Goal: Task Accomplishment & Management: Manage account settings

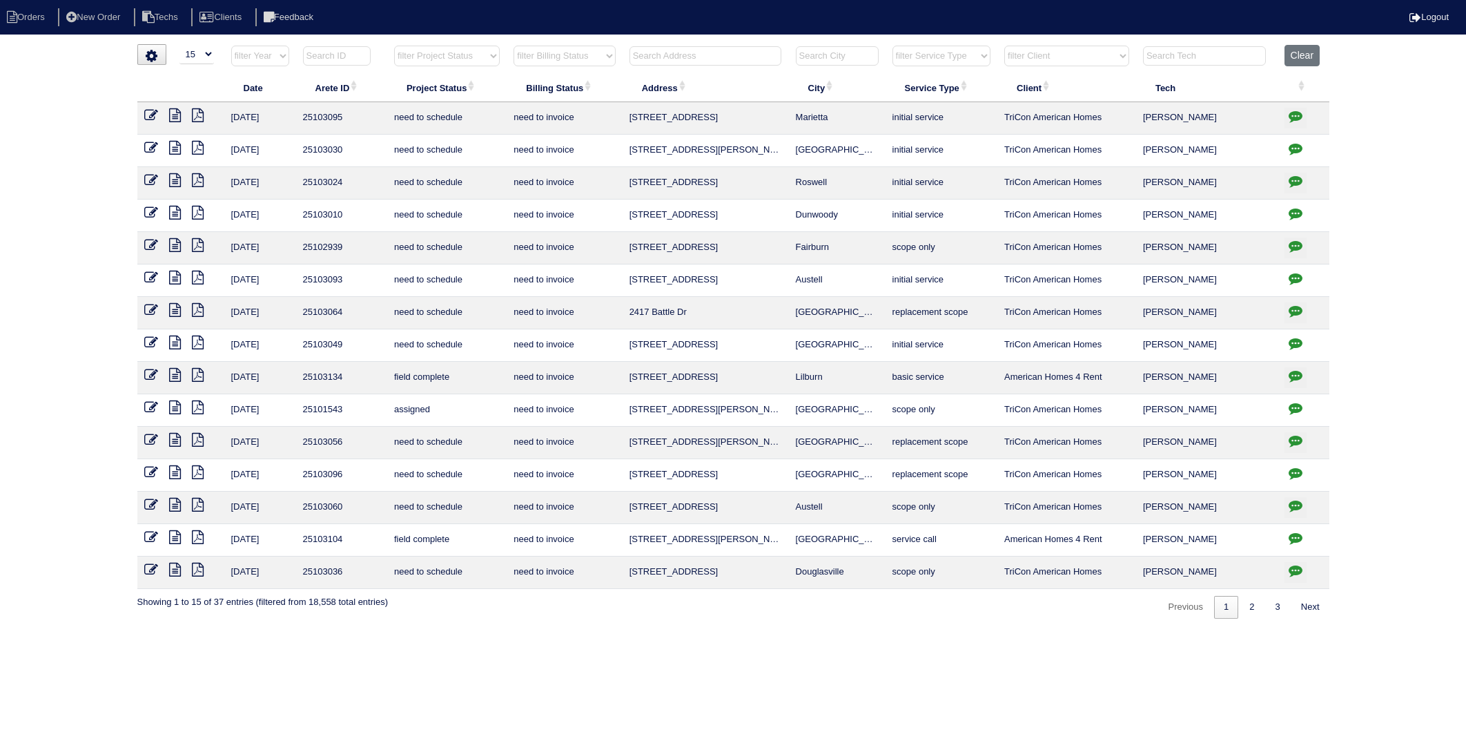
select select "15"
select select "need to invoice"
click at [745, 52] on input "text" at bounding box center [705, 55] width 152 height 19
type input "110 r"
select select "need to invoice"
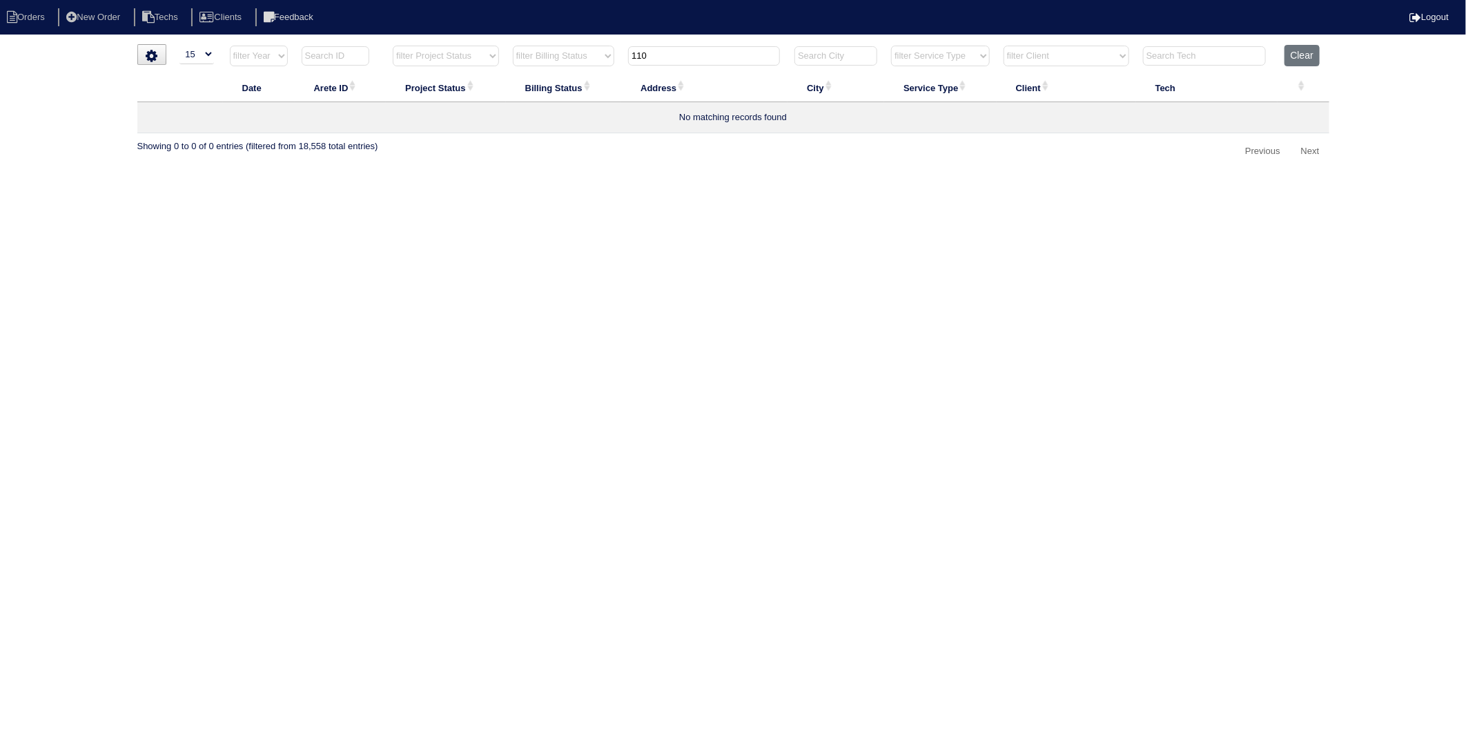
type input "110"
select select "need to invoice"
type input "110 rock"
select select "need to invoice"
type input "110 rock"
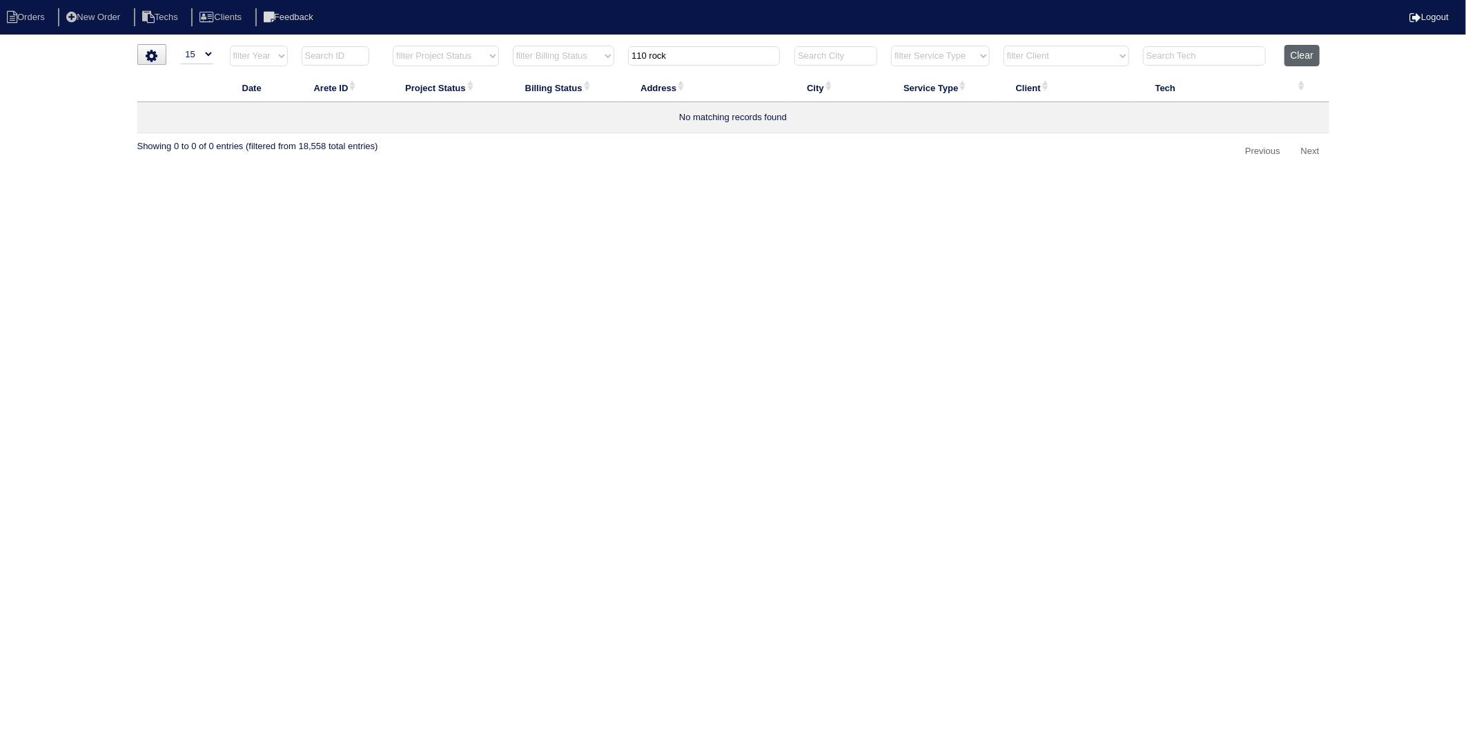
click at [1304, 57] on button "Clear" at bounding box center [1301, 55] width 35 height 21
select select
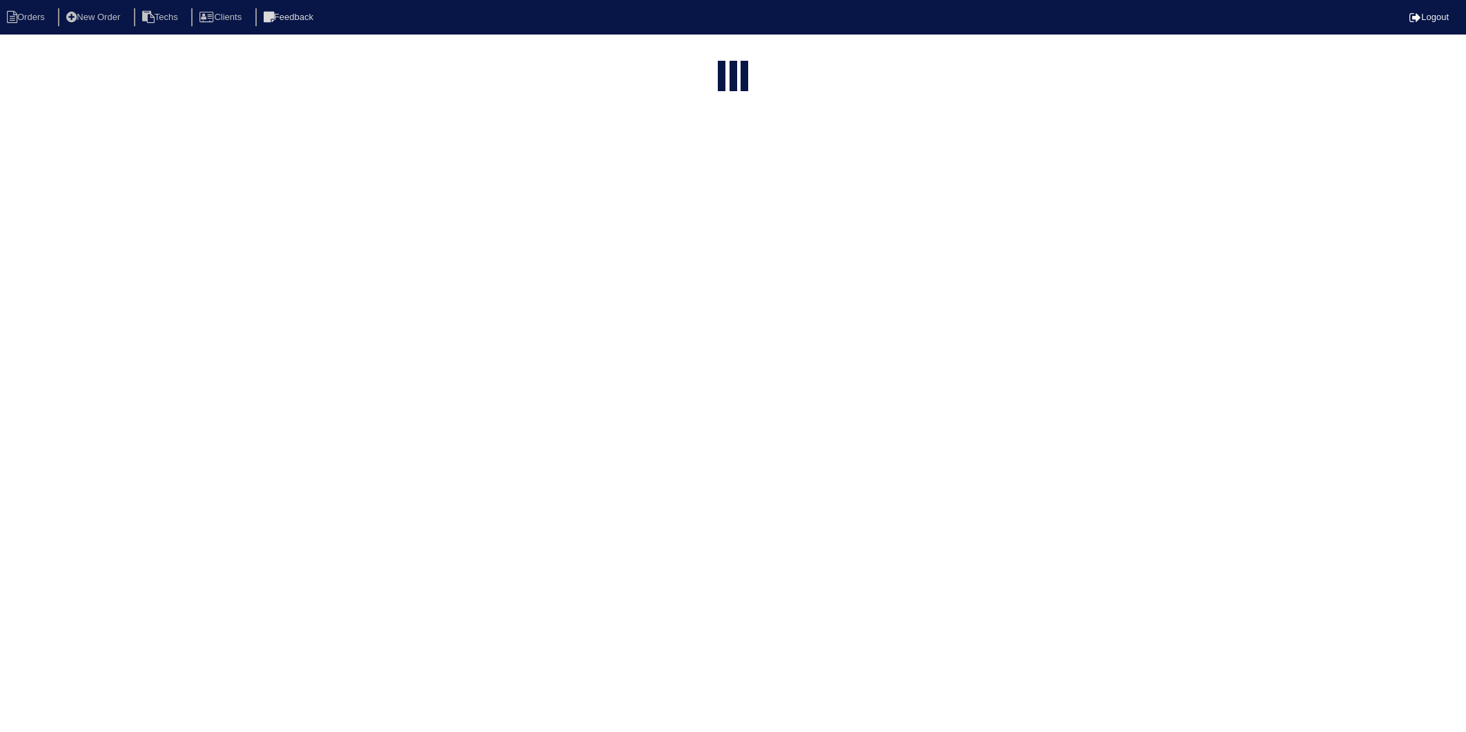
select select "15"
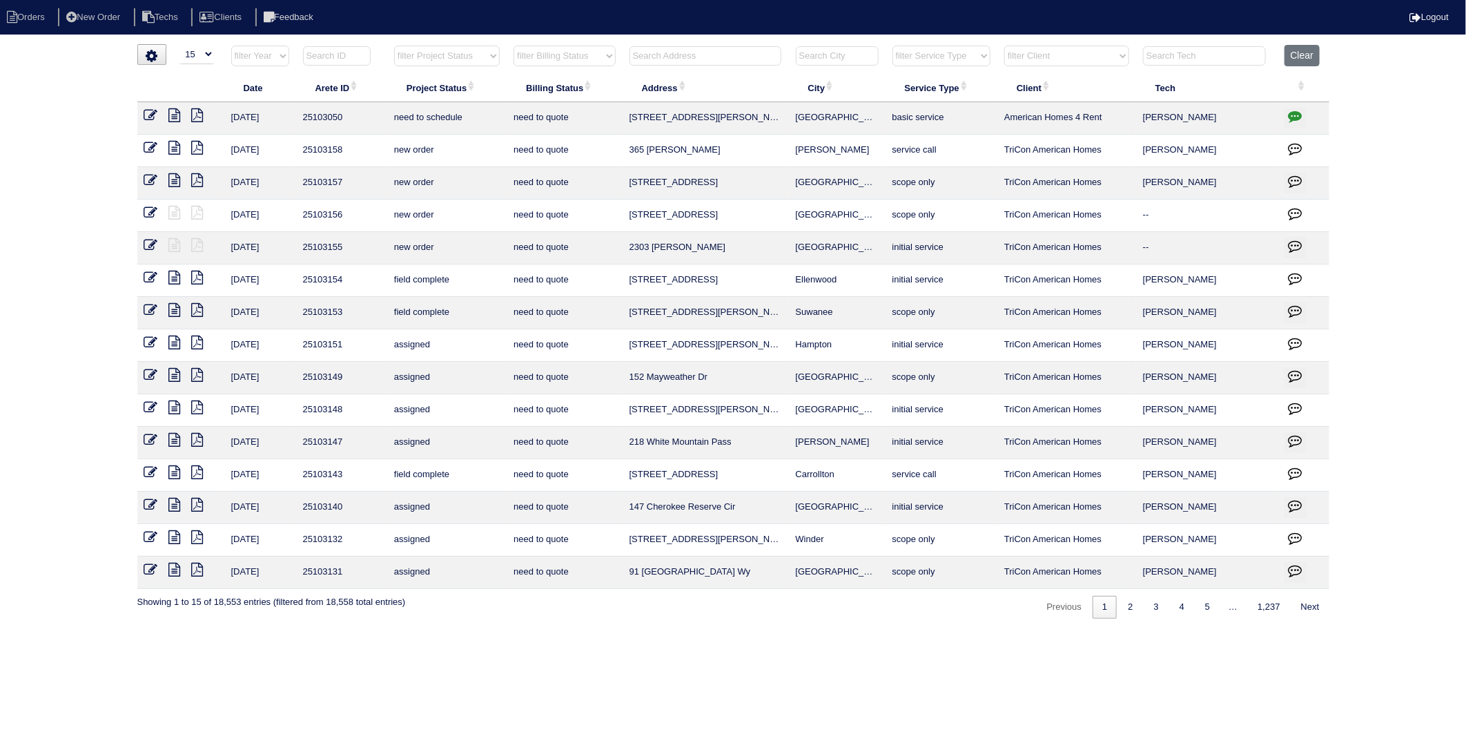
click at [659, 63] on input "text" at bounding box center [705, 55] width 152 height 19
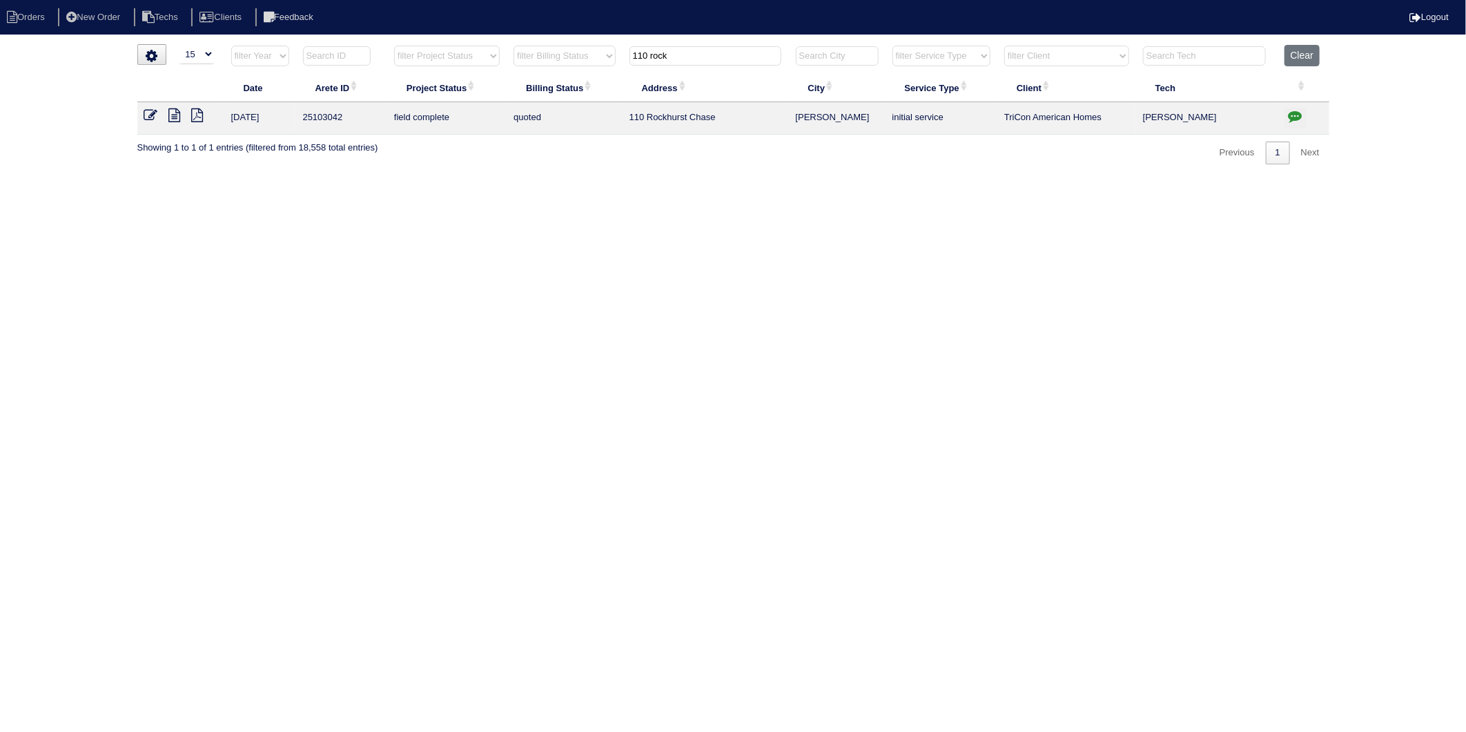
type input "110 rock"
click at [1295, 115] on icon "button" at bounding box center [1296, 116] width 14 height 14
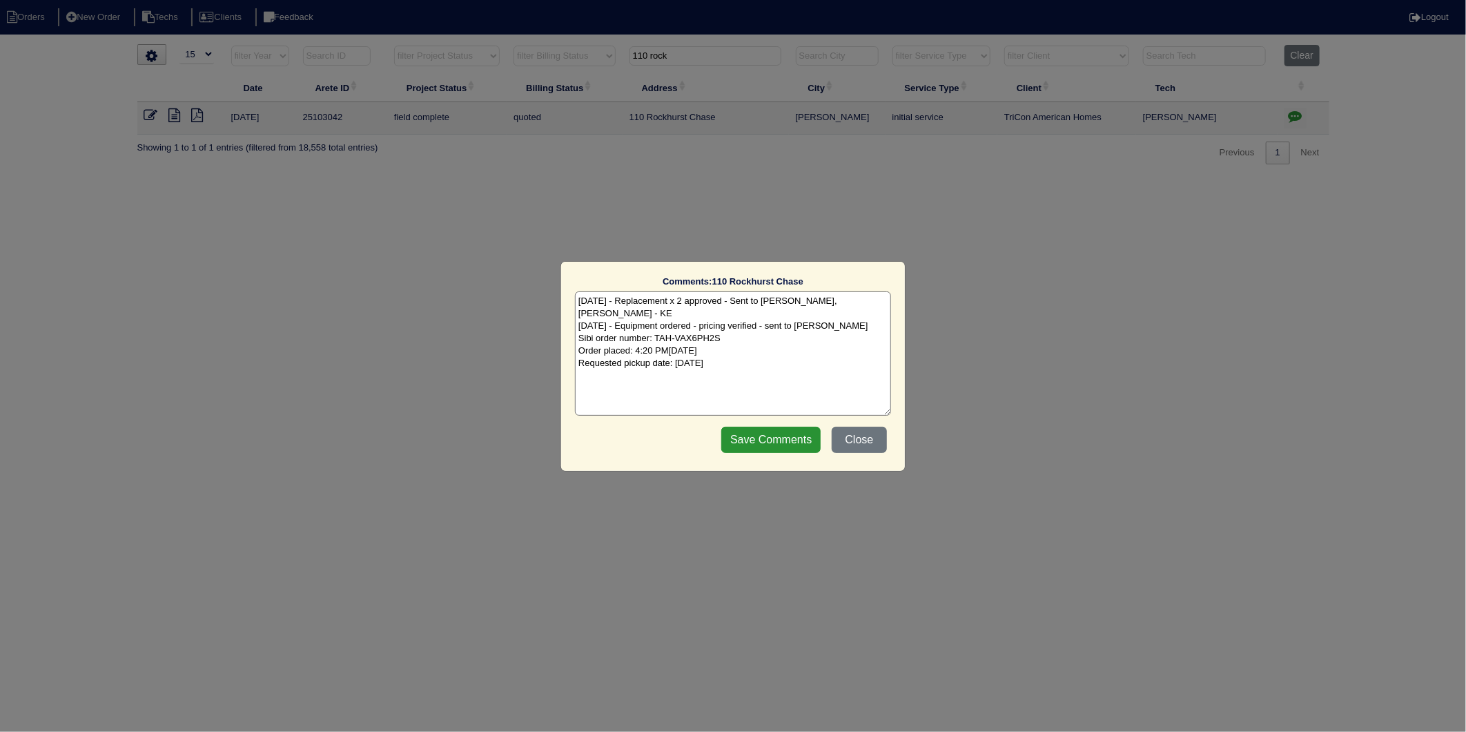
click at [770, 357] on textarea "[DATE] - Replacement x 2 approved - Sent to [PERSON_NAME], [PERSON_NAME] - KE […" at bounding box center [733, 353] width 316 height 124
type textarea "[DATE] - Replacement x 2 approved - Sent to [PERSON_NAME], [PERSON_NAME] - KE […"
click at [783, 442] on input "Save Comments" at bounding box center [770, 440] width 99 height 26
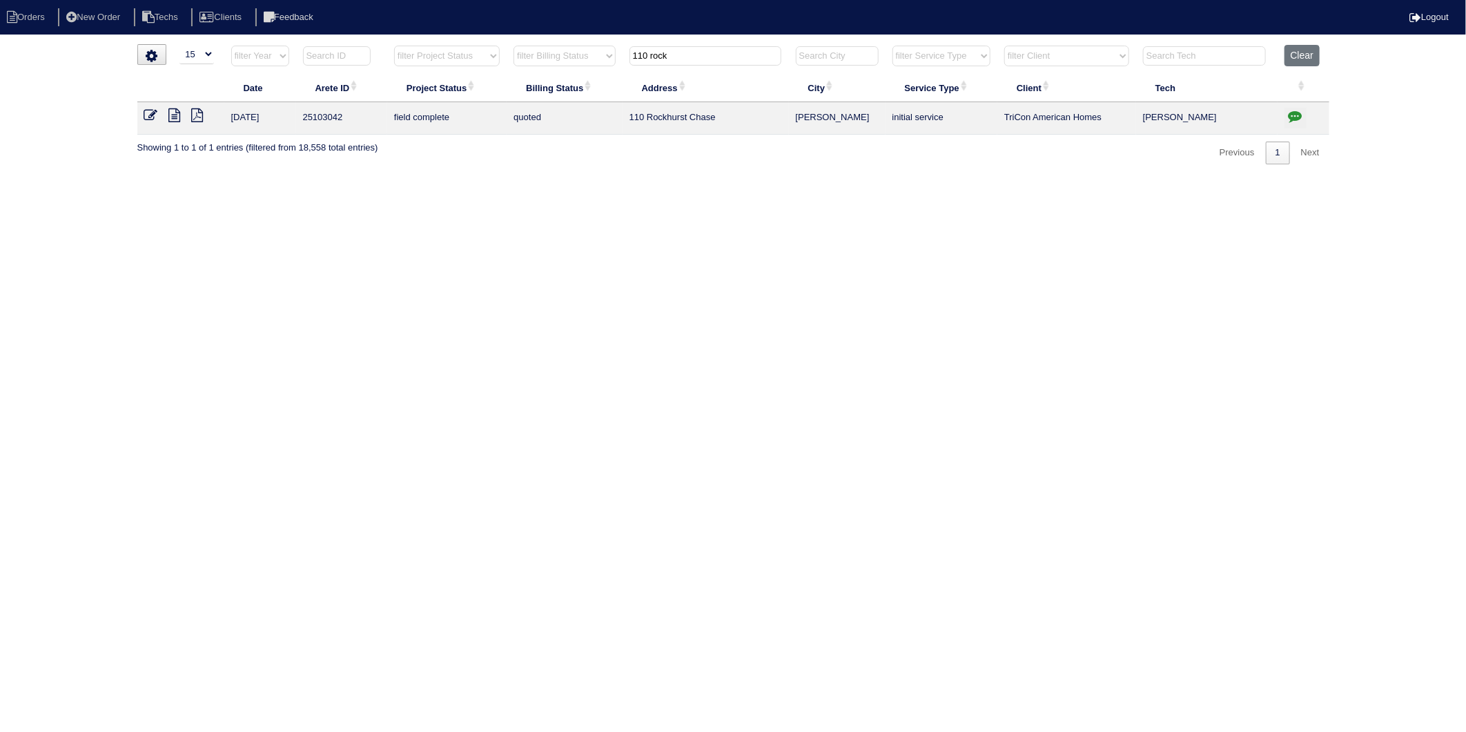
click at [154, 114] on icon at bounding box center [151, 115] width 14 height 14
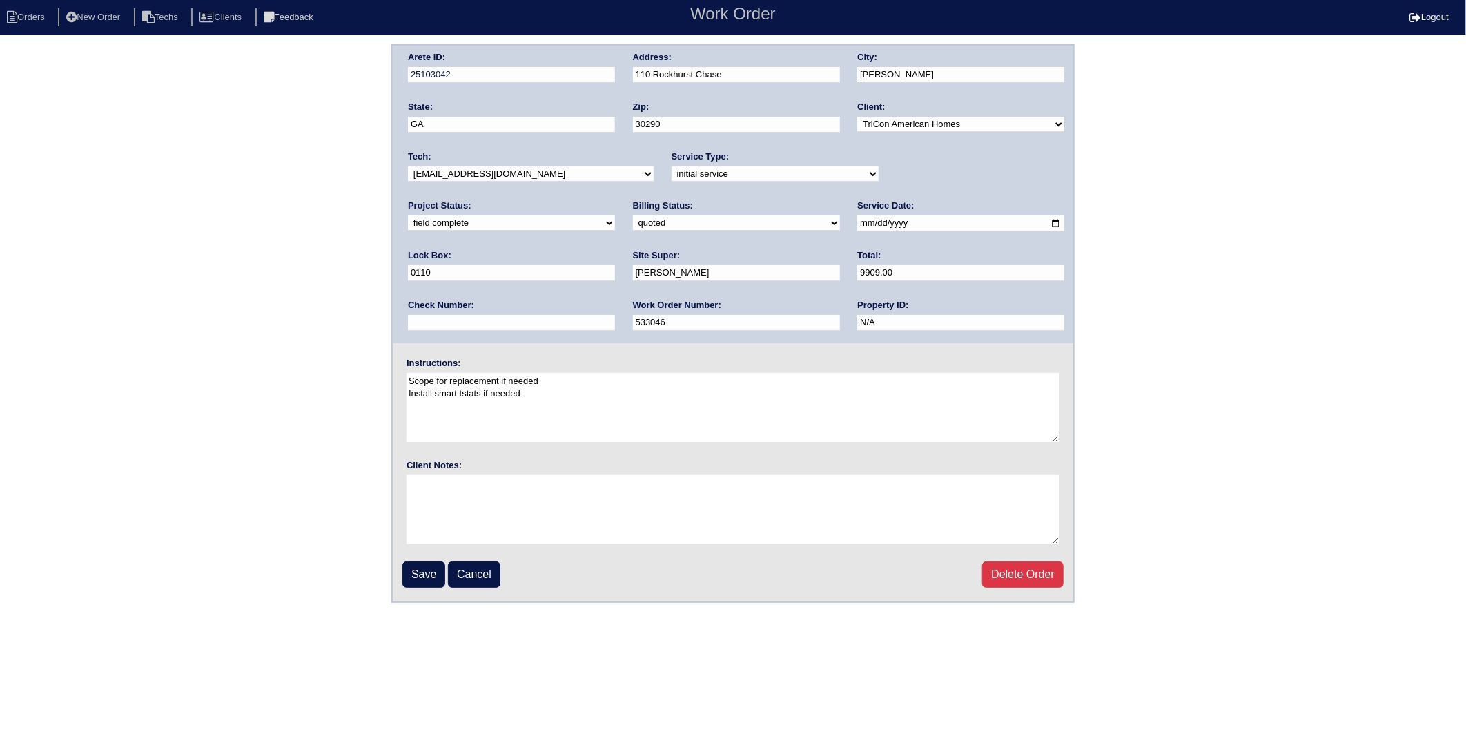
drag, startPoint x: 915, startPoint y: 173, endPoint x: 907, endPoint y: 175, distance: 7.7
click at [615, 215] on select "new order assigned in progress field complete need to schedule admin review arc…" at bounding box center [511, 222] width 207 height 15
select select "completed"
click at [615, 215] on select "new order assigned in progress field complete need to schedule admin review arc…" at bounding box center [511, 222] width 207 height 15
click at [633, 226] on select "need to quote quoted need to invoice invoiced paid warranty purchase order need…" at bounding box center [736, 222] width 207 height 15
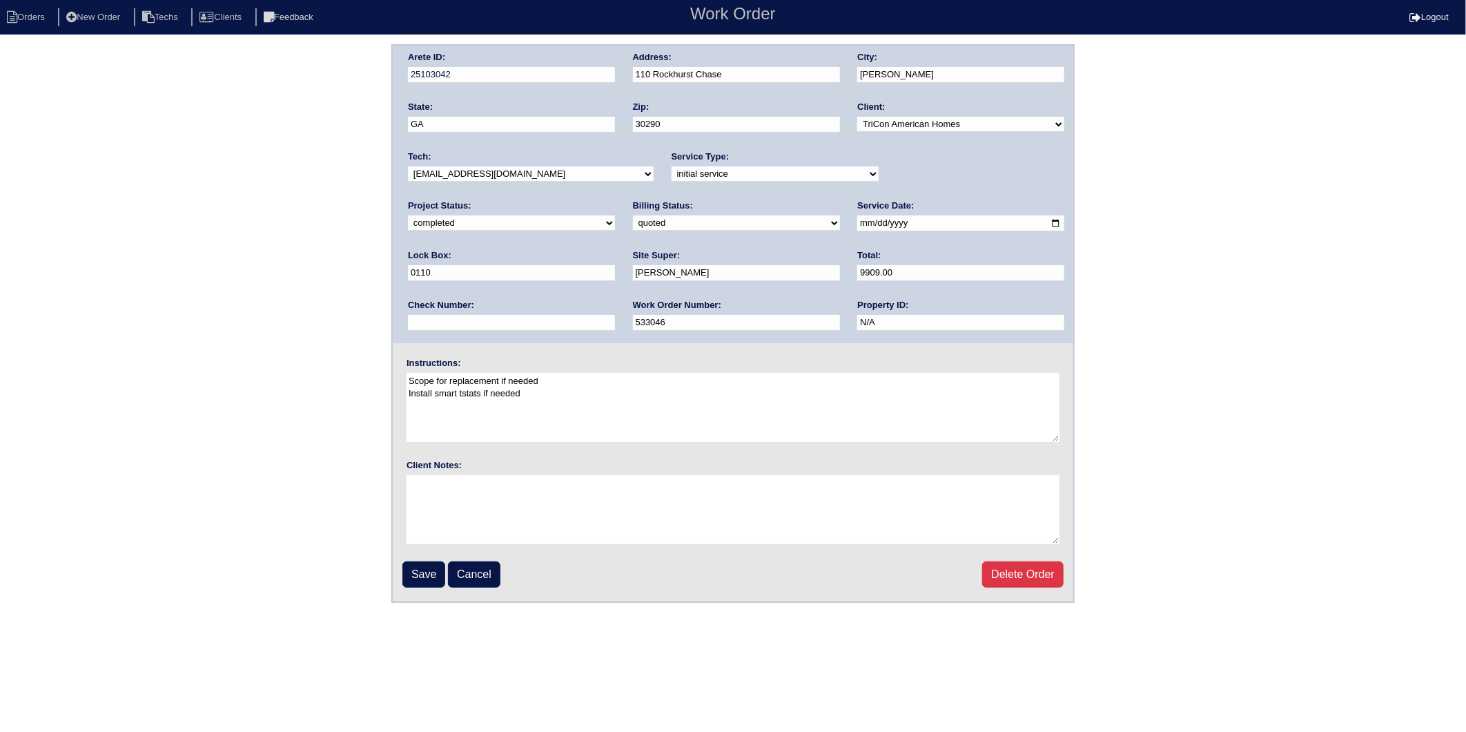
select select "invoiced"
click at [633, 215] on select "need to quote quoted need to invoice invoiced paid warranty purchase order need…" at bounding box center [736, 222] width 207 height 15
click at [426, 568] on input "Save" at bounding box center [423, 574] width 43 height 26
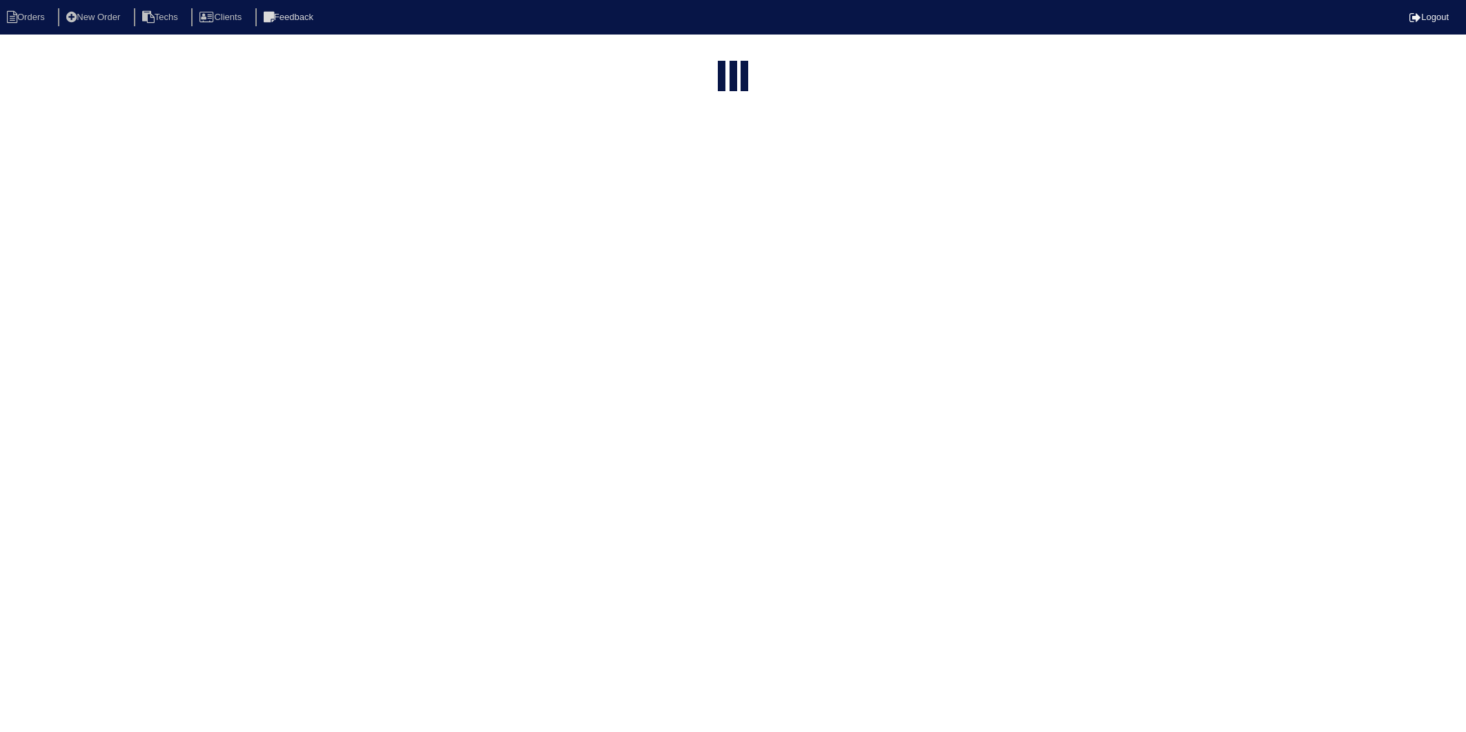
select select "15"
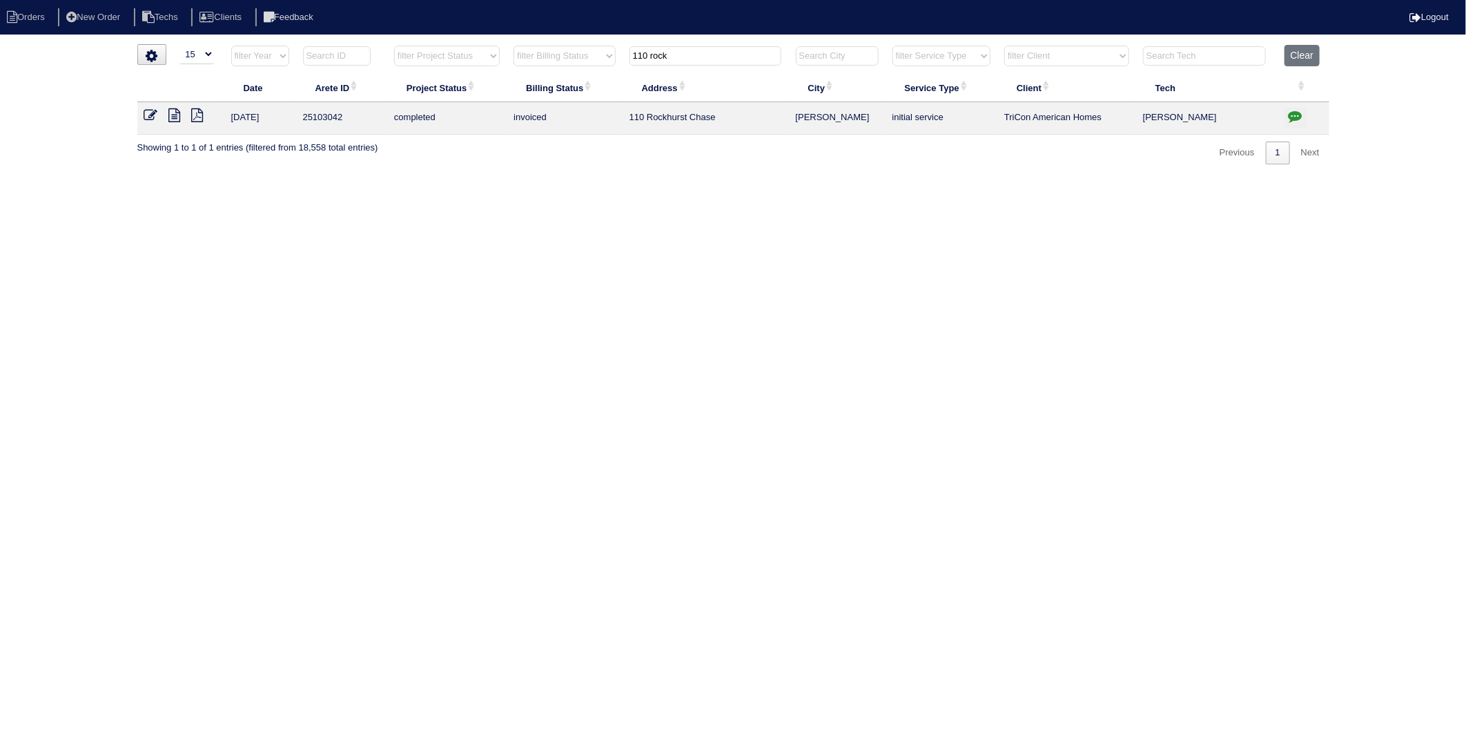
drag, startPoint x: 711, startPoint y: 58, endPoint x: 556, endPoint y: 126, distance: 169.4
click at [556, 126] on table "Date Arete ID Project Status Billing Status Address City Service Type Client Te…" at bounding box center [733, 90] width 1192 height 90
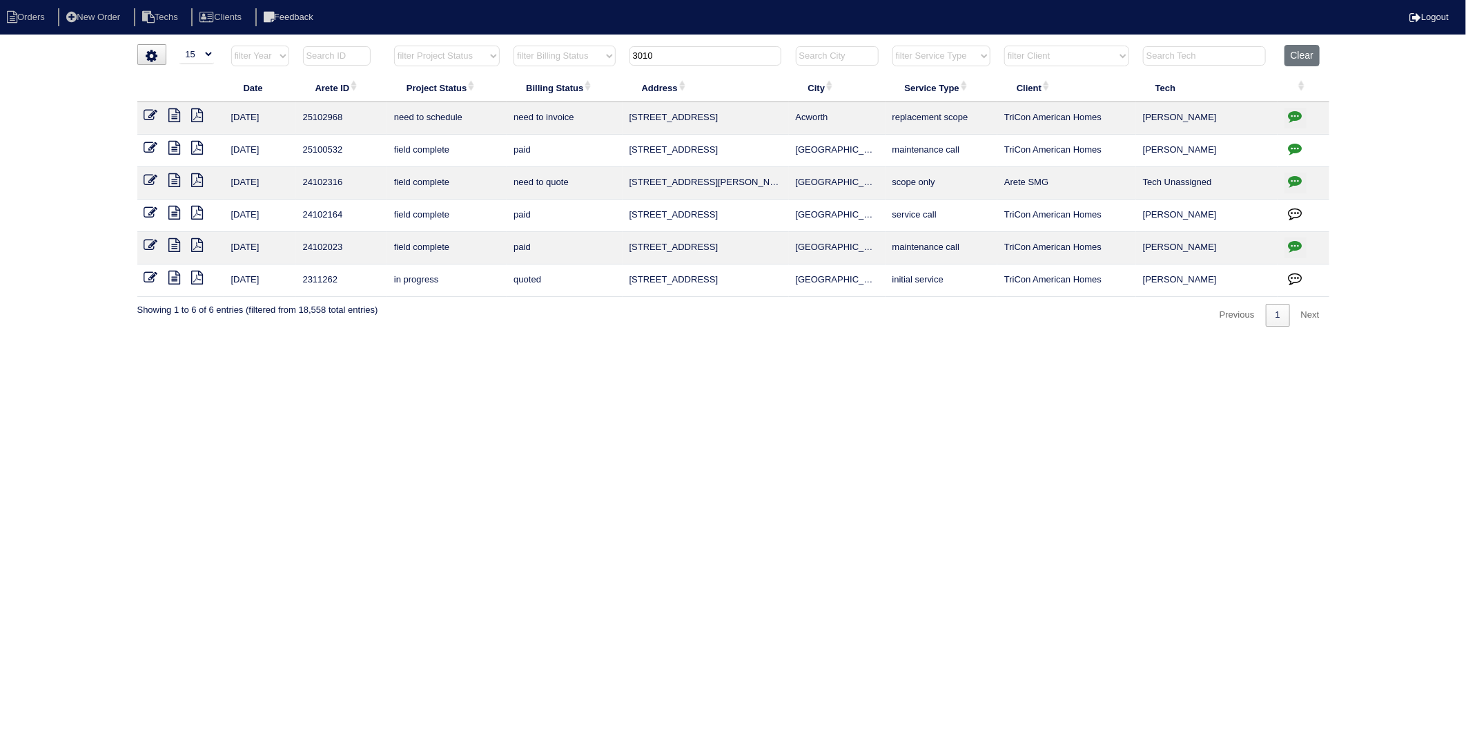
type input "3010"
click at [1295, 115] on icon "button" at bounding box center [1296, 116] width 14 height 14
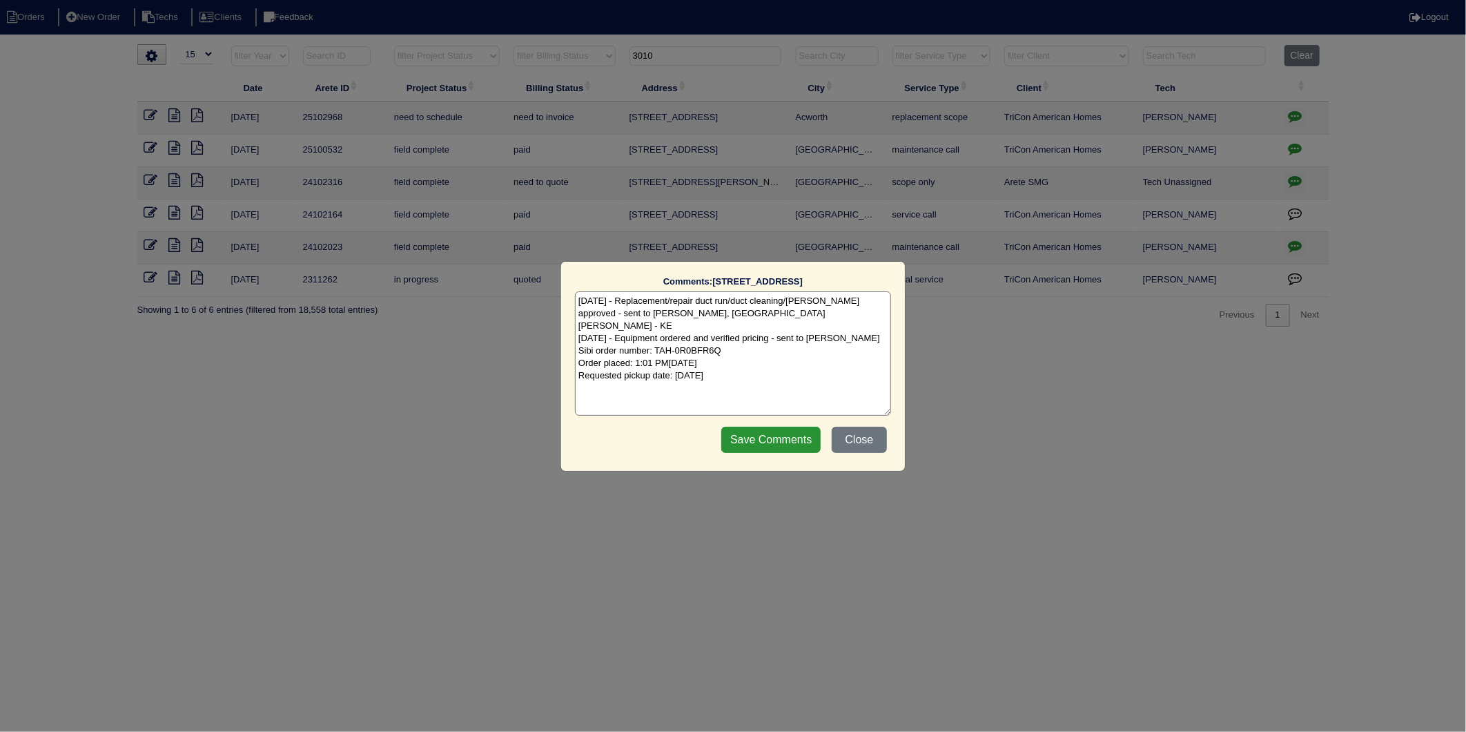
click at [783, 355] on textarea "8/13/25 - Replacement/repair duct run/duct cleaning/Odoban approved - sent to D…" at bounding box center [733, 353] width 316 height 124
click at [783, 367] on textarea "8/13/25 - Replacement/repair duct run/duct cleaning/Odoban approved - sent to D…" at bounding box center [733, 353] width 316 height 124
type textarea "8/13/25 - Replacement/repair duct run/duct cleaning/Odoban approved - sent to D…"
click at [779, 452] on input "Save Comments" at bounding box center [770, 440] width 99 height 26
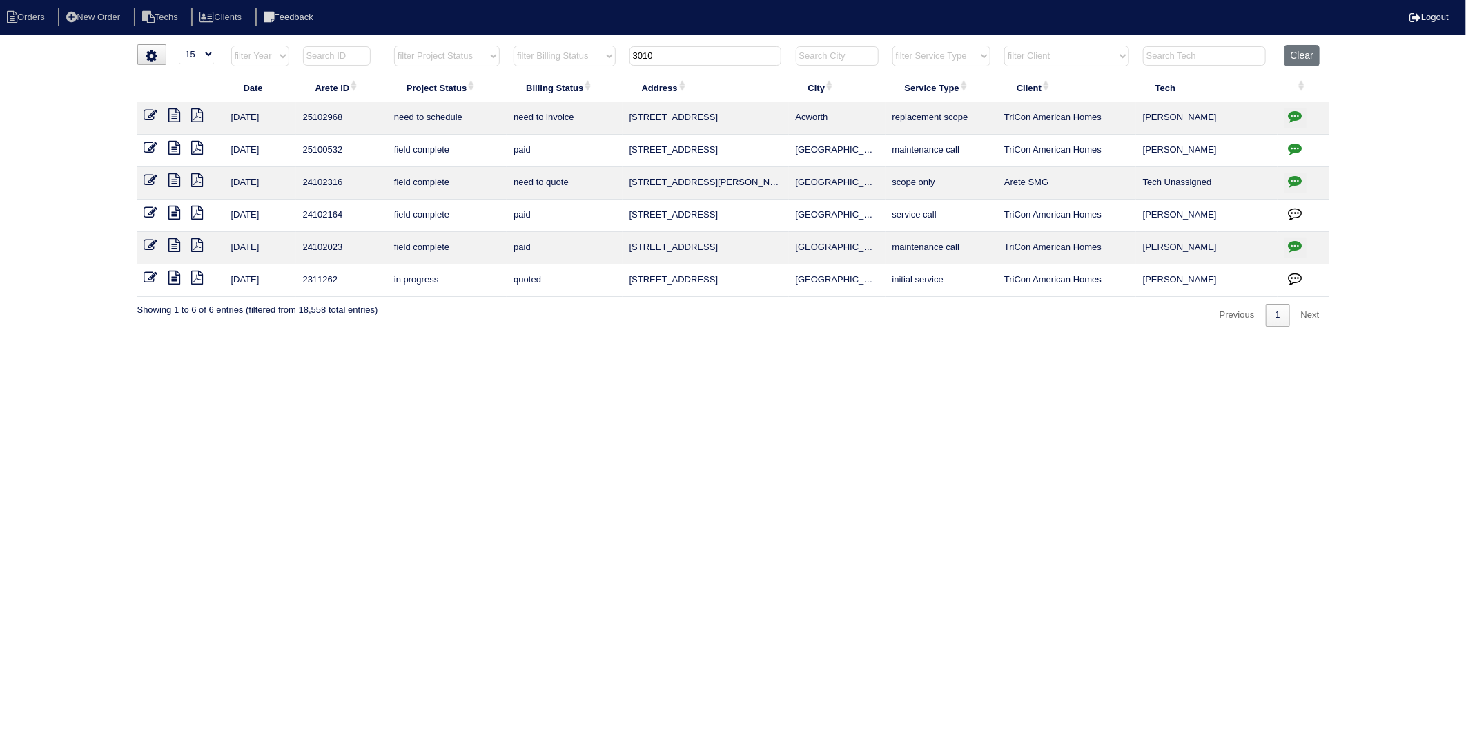
click at [149, 116] on icon at bounding box center [151, 115] width 14 height 14
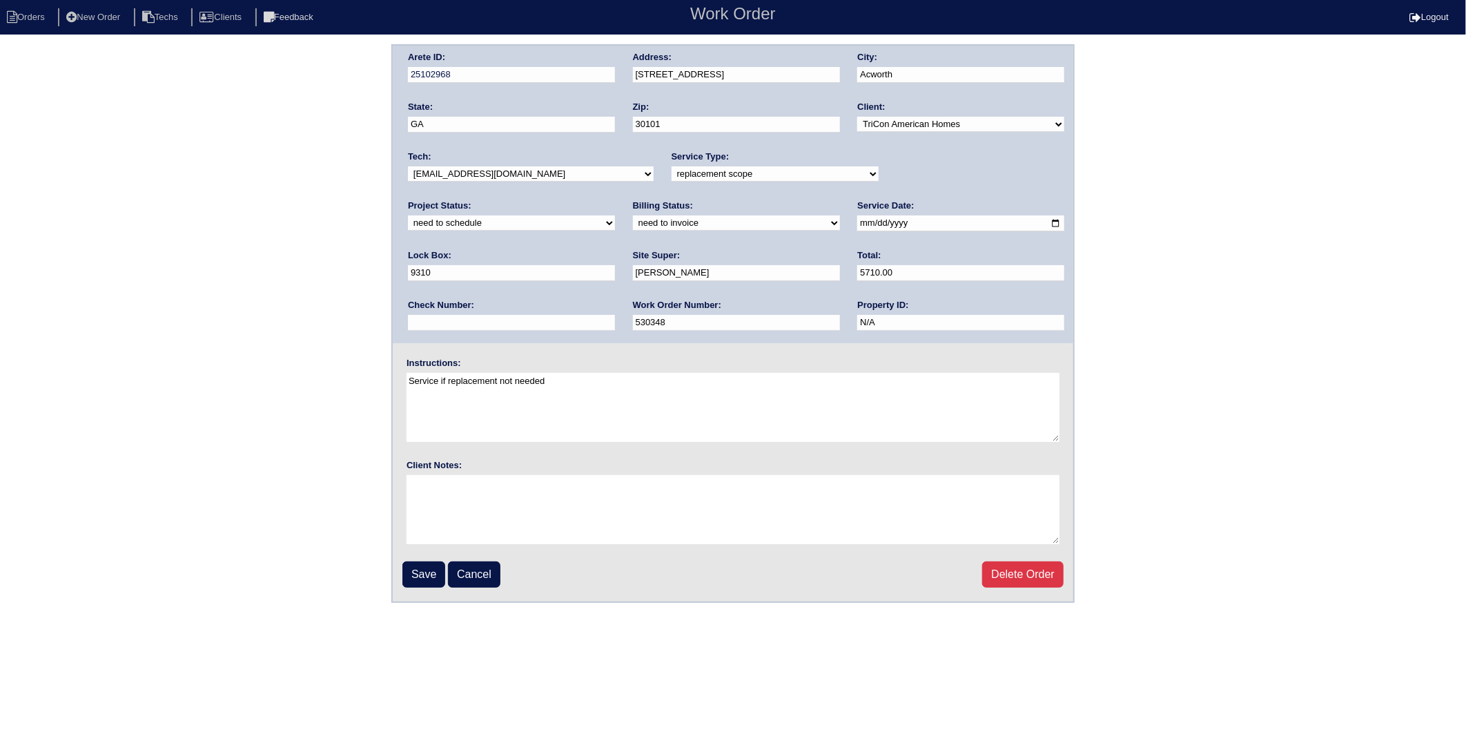
click at [615, 215] on select "new order assigned in progress field complete need to schedule admin review arc…" at bounding box center [511, 222] width 207 height 15
select select "completed"
click at [615, 215] on select "new order assigned in progress field complete need to schedule admin review arc…" at bounding box center [511, 222] width 207 height 15
click at [633, 219] on select "need to quote quoted need to invoice invoiced paid warranty purchase order need…" at bounding box center [736, 222] width 207 height 15
click at [633, 215] on select "need to quote quoted need to invoice invoiced paid warranty purchase order need…" at bounding box center [736, 222] width 207 height 15
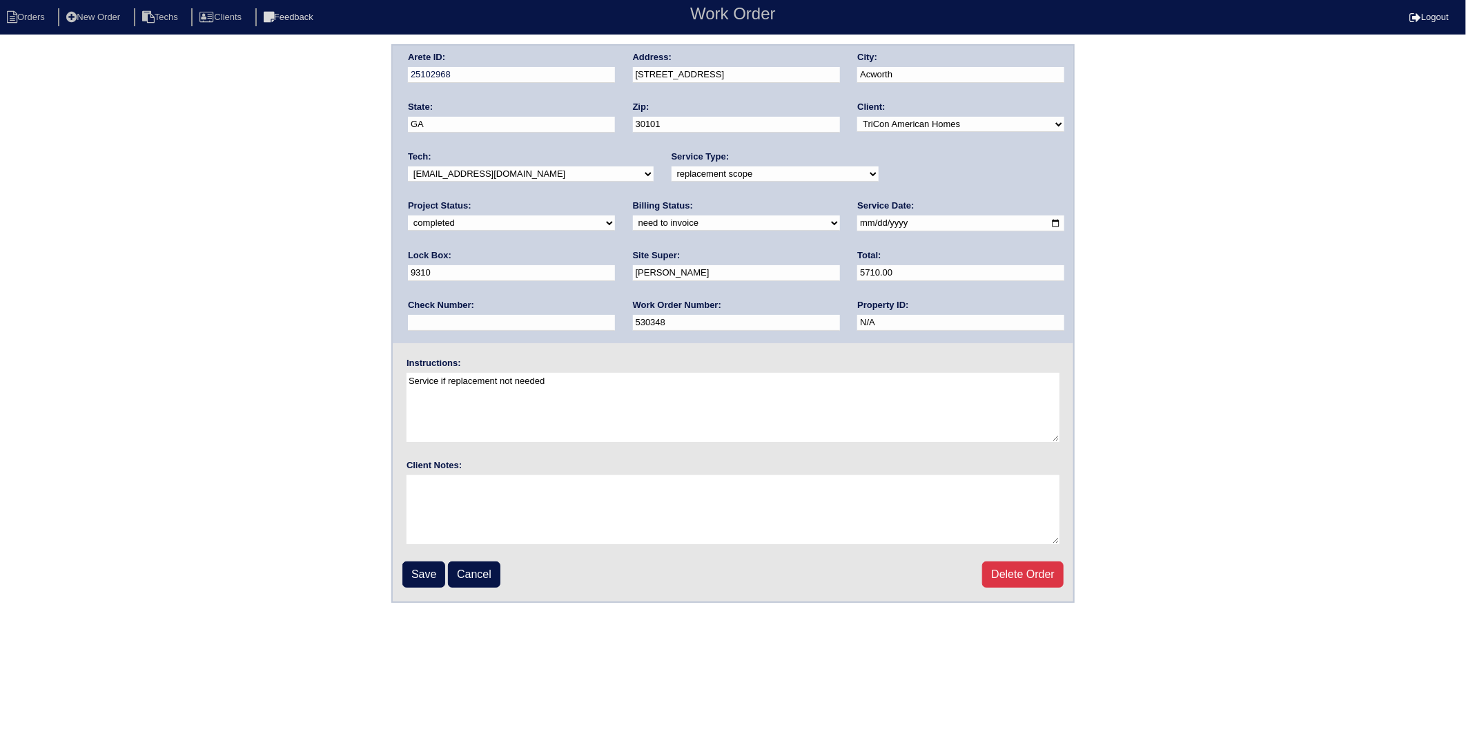
click at [633, 221] on select "need to quote quoted need to invoice invoiced paid warranty purchase order need…" at bounding box center [736, 222] width 207 height 15
select select "invoiced"
click at [633, 215] on select "need to quote quoted need to invoice invoiced paid warranty purchase order need…" at bounding box center [736, 222] width 207 height 15
click at [423, 569] on input "Save" at bounding box center [423, 574] width 43 height 26
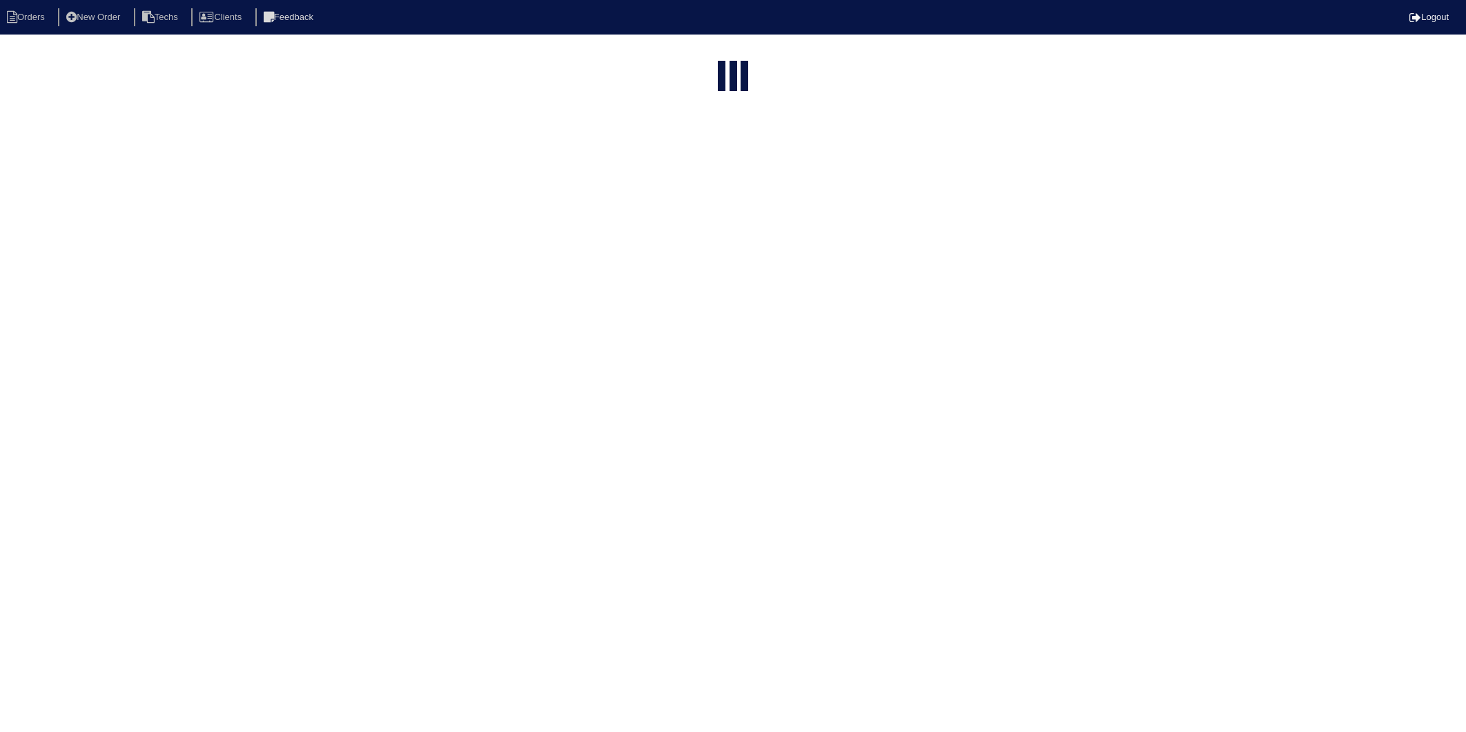
select select "15"
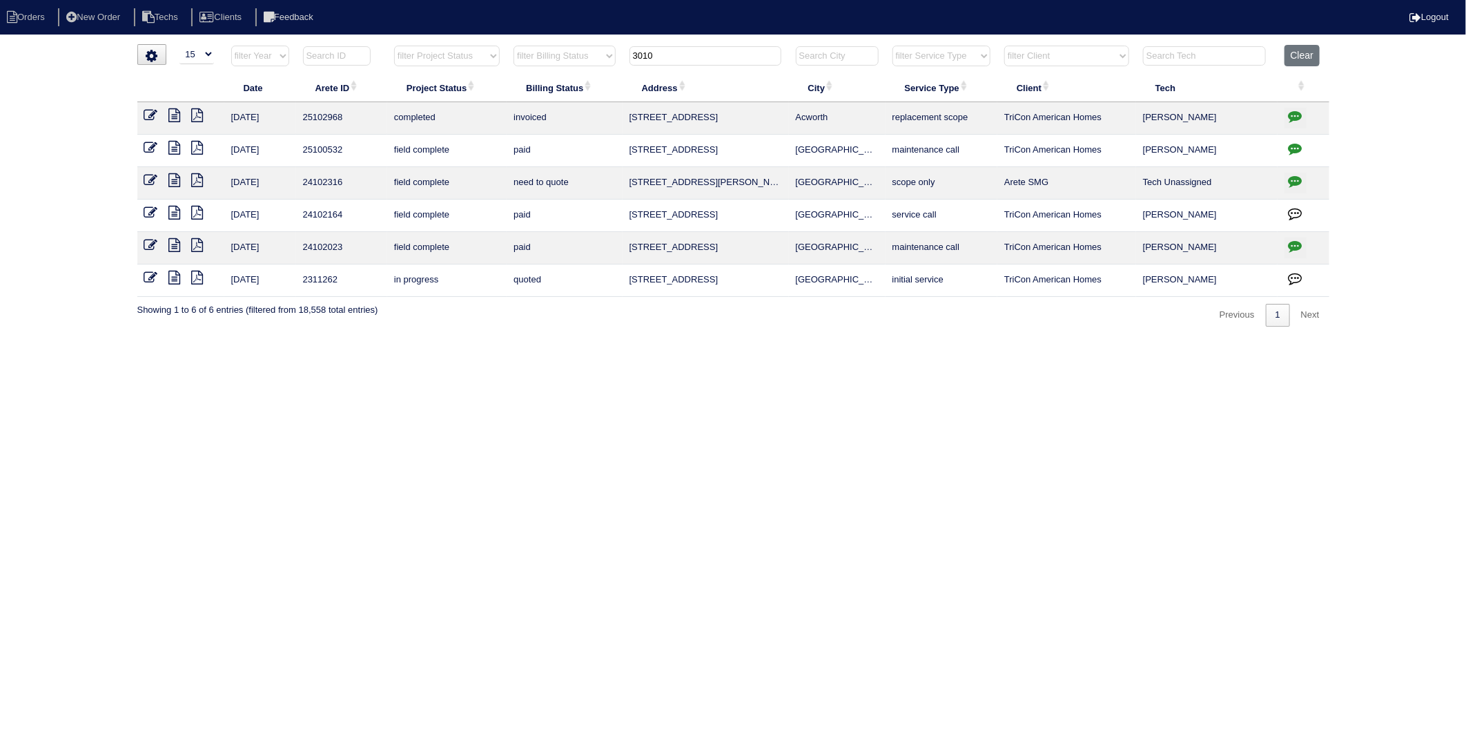
drag, startPoint x: 668, startPoint y: 52, endPoint x: 564, endPoint y: 88, distance: 110.0
click at [564, 88] on table "Date Arete ID Project Status Billing Status Address City Service Type Client Te…" at bounding box center [733, 171] width 1192 height 252
type input "712"
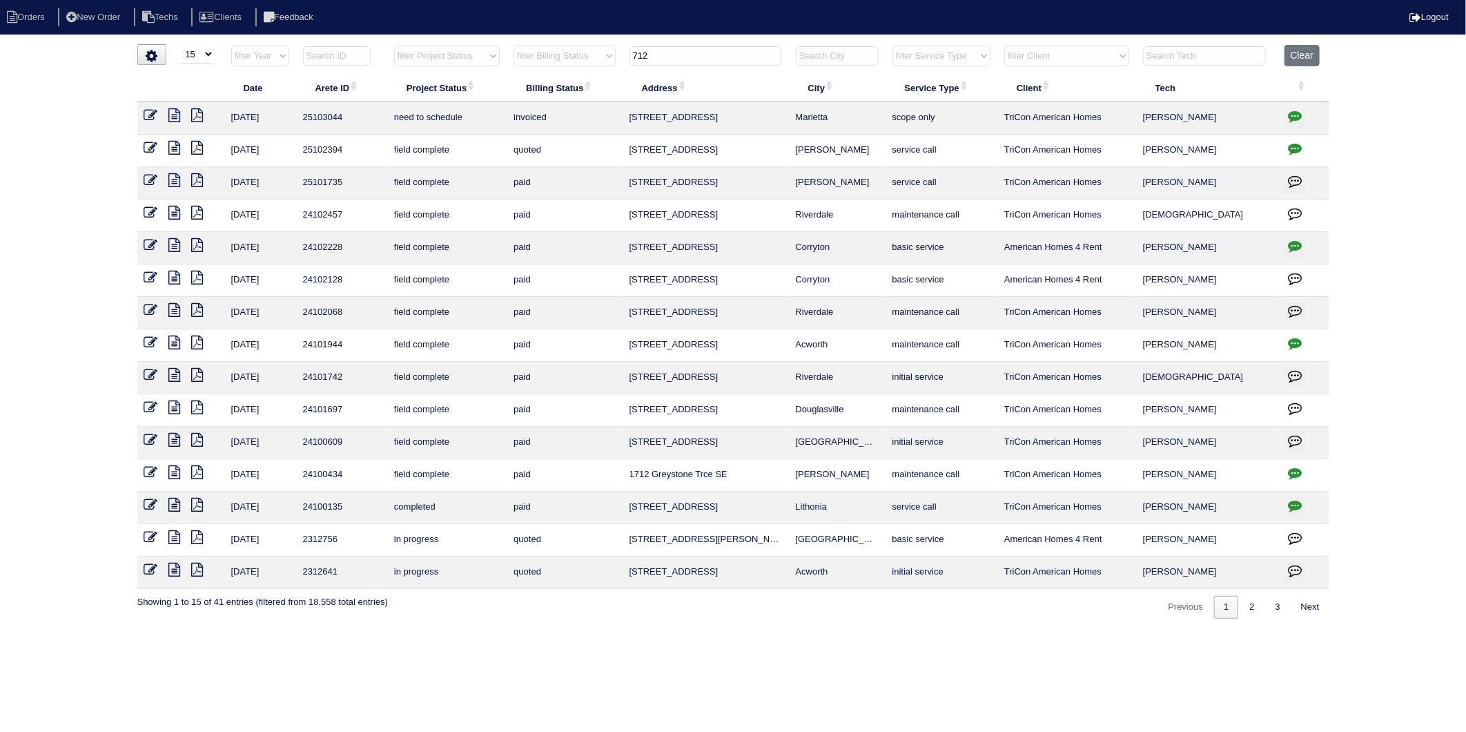
click at [150, 115] on icon at bounding box center [151, 115] width 14 height 14
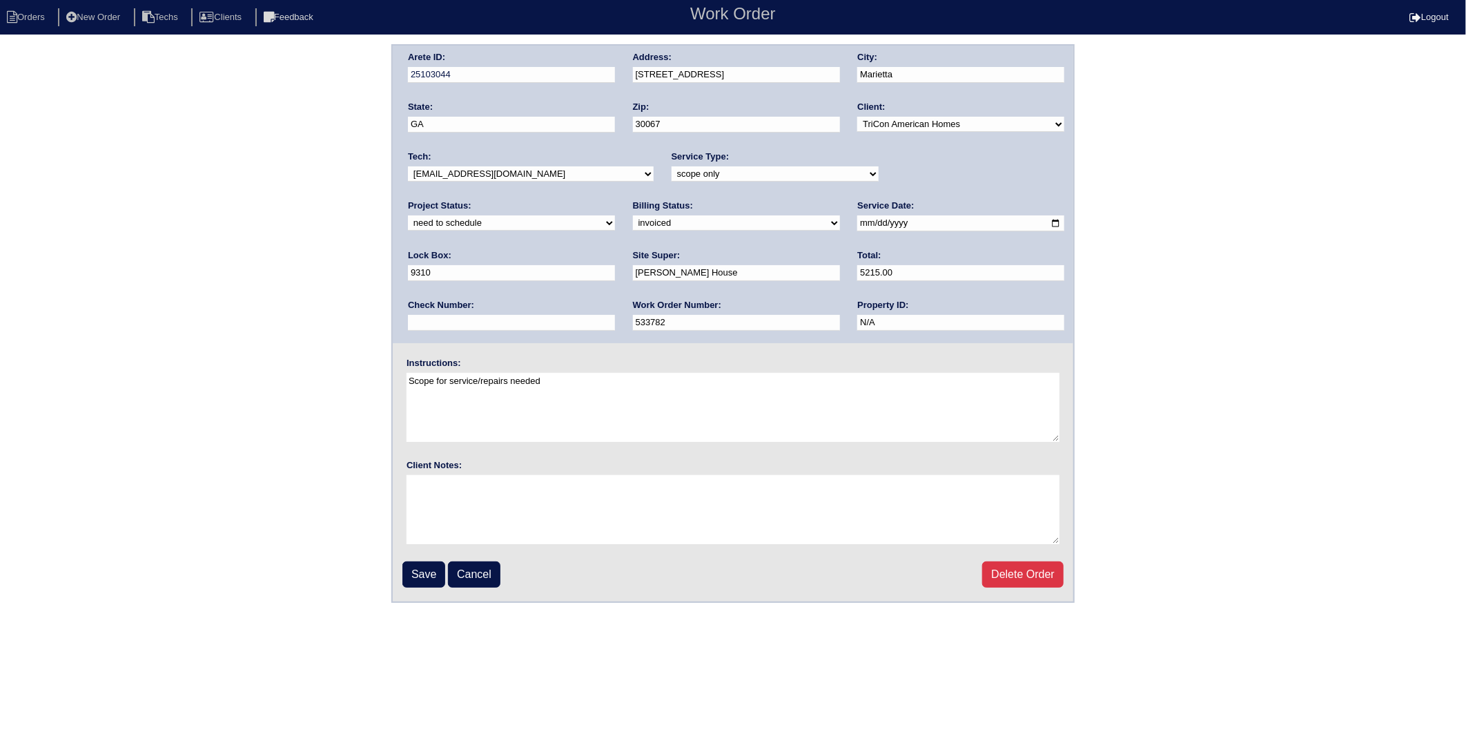
click at [615, 215] on select "new order assigned in progress field complete need to schedule admin review arc…" at bounding box center [511, 222] width 207 height 15
select select "completed"
click at [615, 215] on select "new order assigned in progress field complete need to schedule admin review arc…" at bounding box center [511, 222] width 207 height 15
click at [429, 570] on input "Save" at bounding box center [423, 574] width 43 height 26
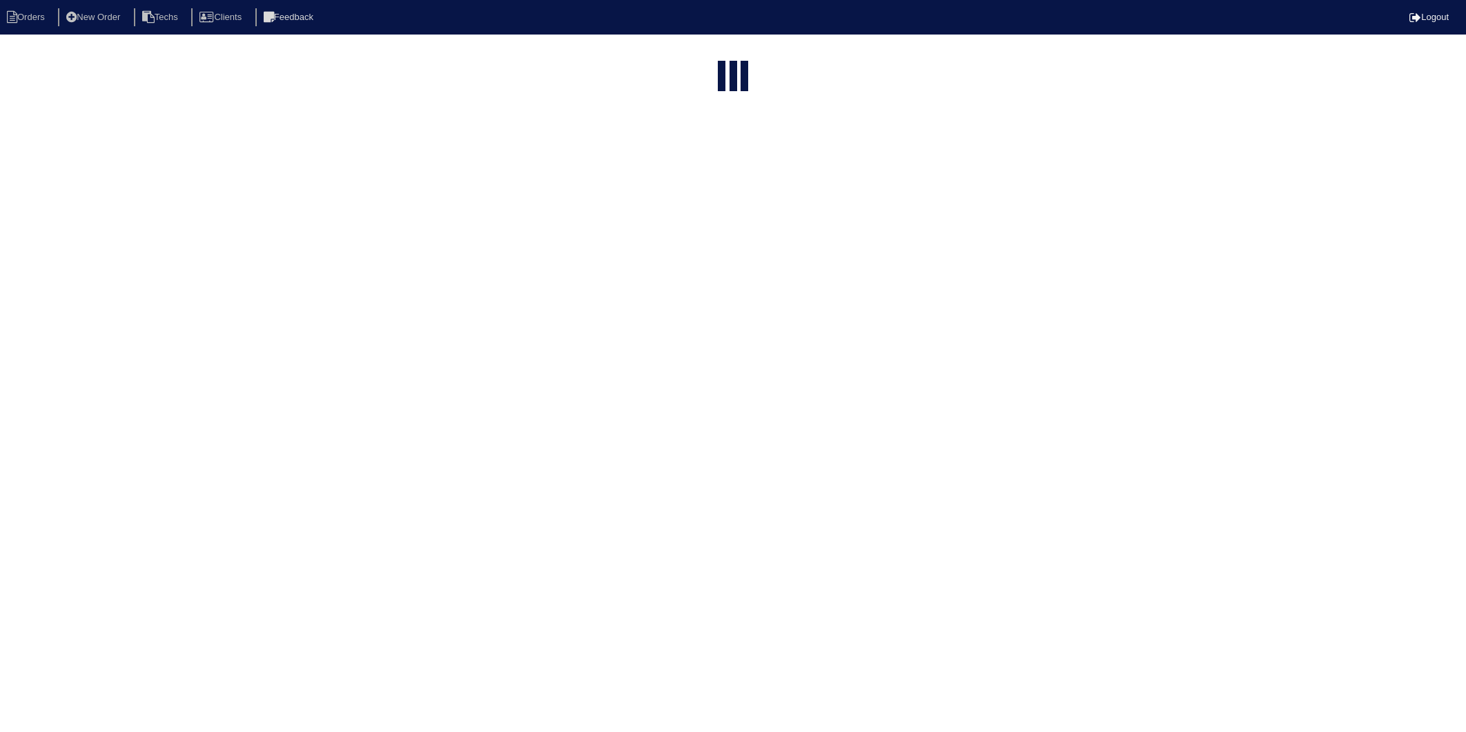
select select "15"
type input "712"
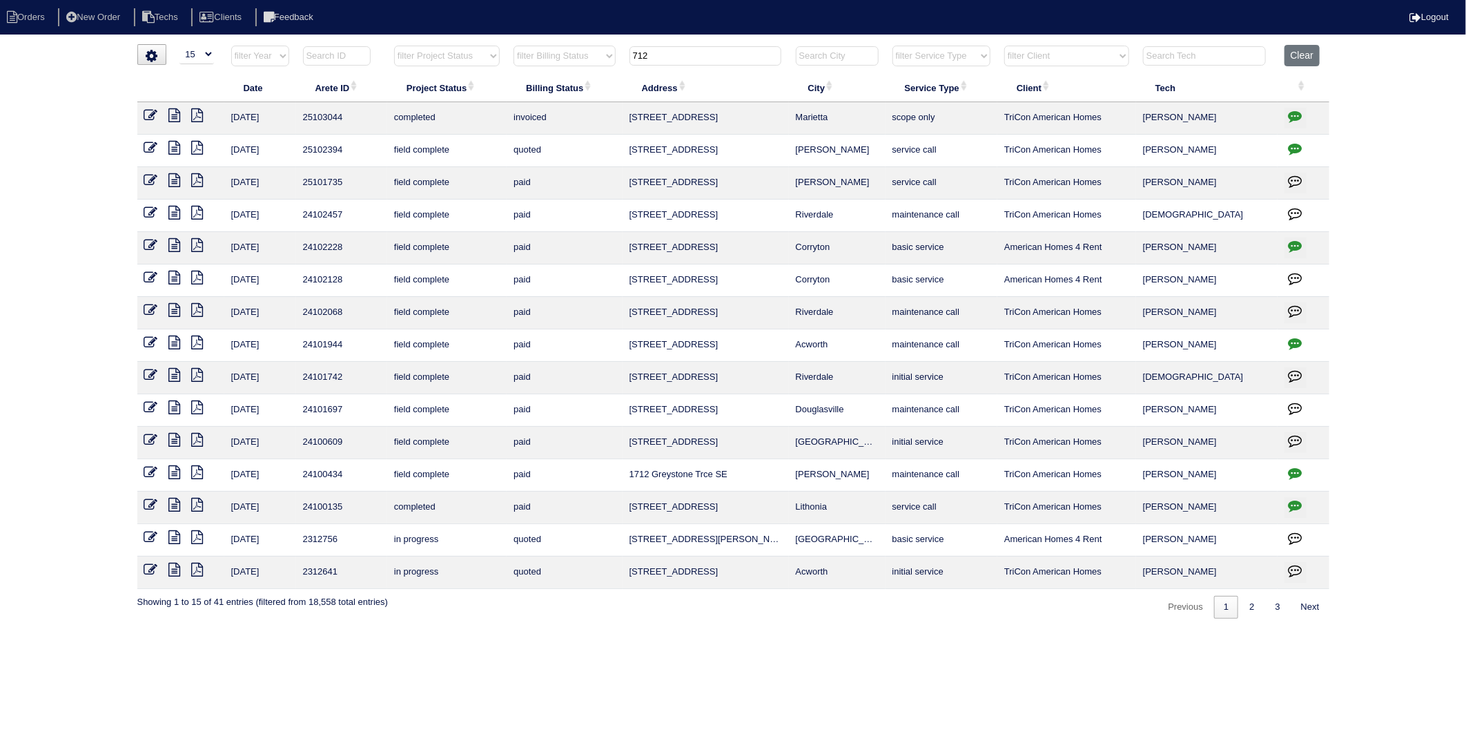
click at [1295, 115] on icon "button" at bounding box center [1296, 116] width 14 height 14
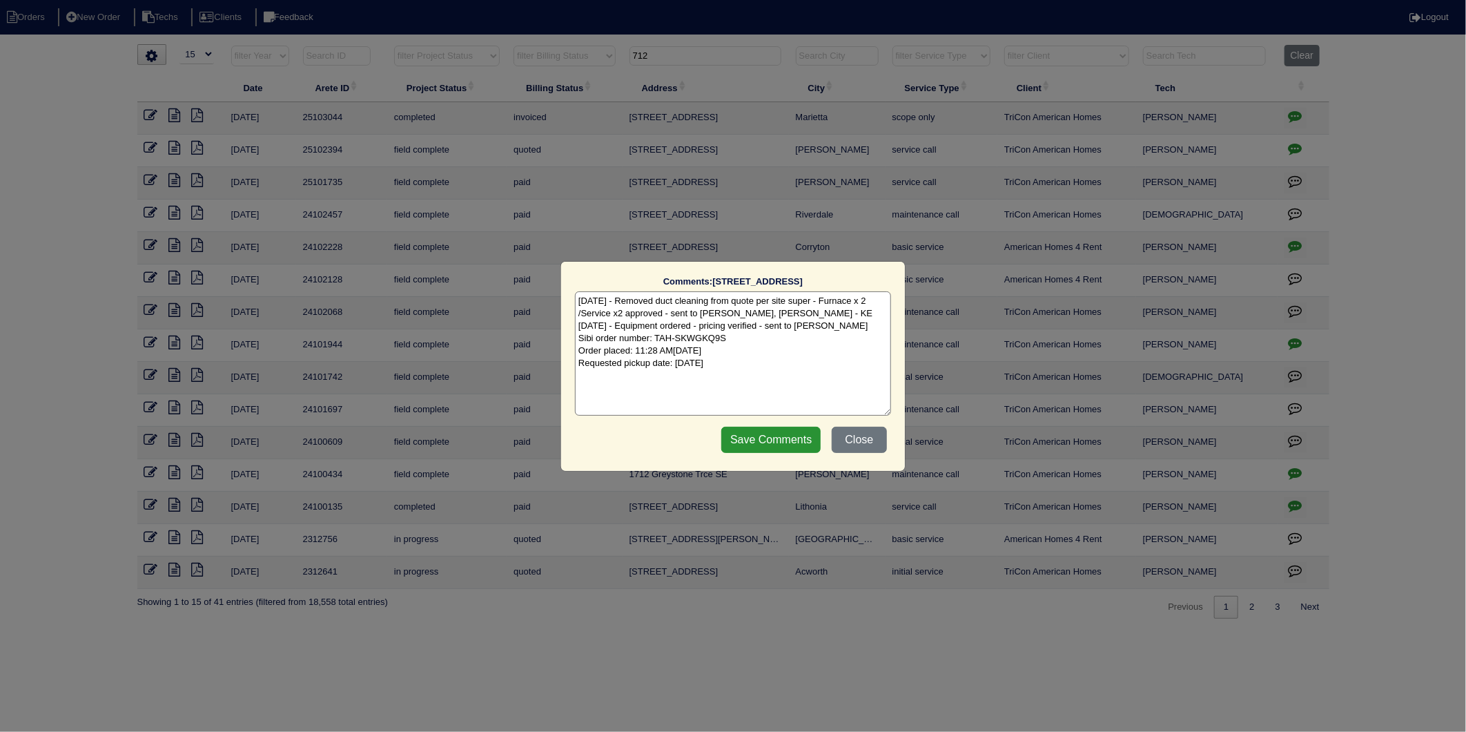
click at [765, 358] on textarea "8/22/25 - Removed duct cleaning from quote per site super - Furnace x 2 /Servic…" at bounding box center [733, 353] width 316 height 124
type textarea "8/22/25 - Removed duct cleaning from quote per site super - Furnace x 2 /Servic…"
click at [767, 443] on input "Save Comments" at bounding box center [770, 440] width 99 height 26
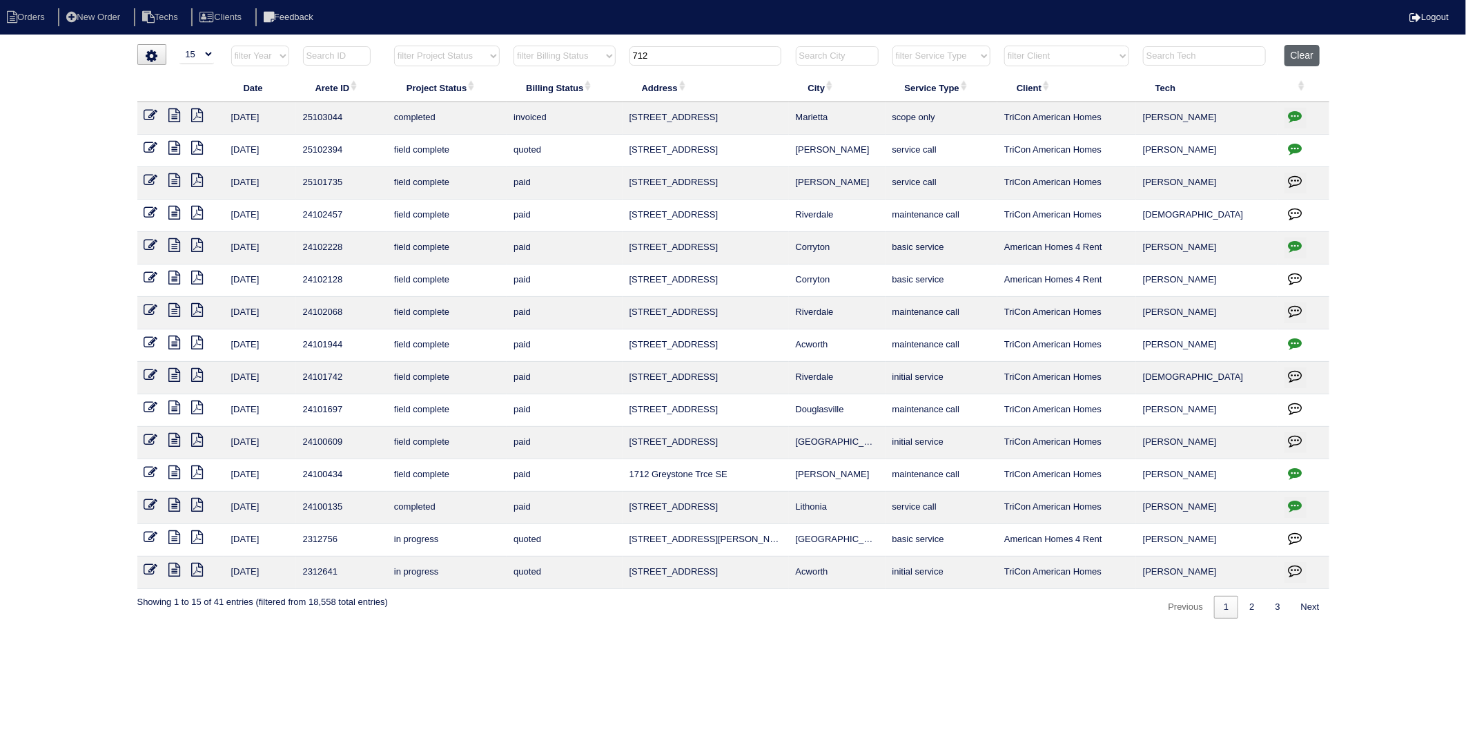
click at [1294, 53] on button "Clear" at bounding box center [1301, 55] width 35 height 21
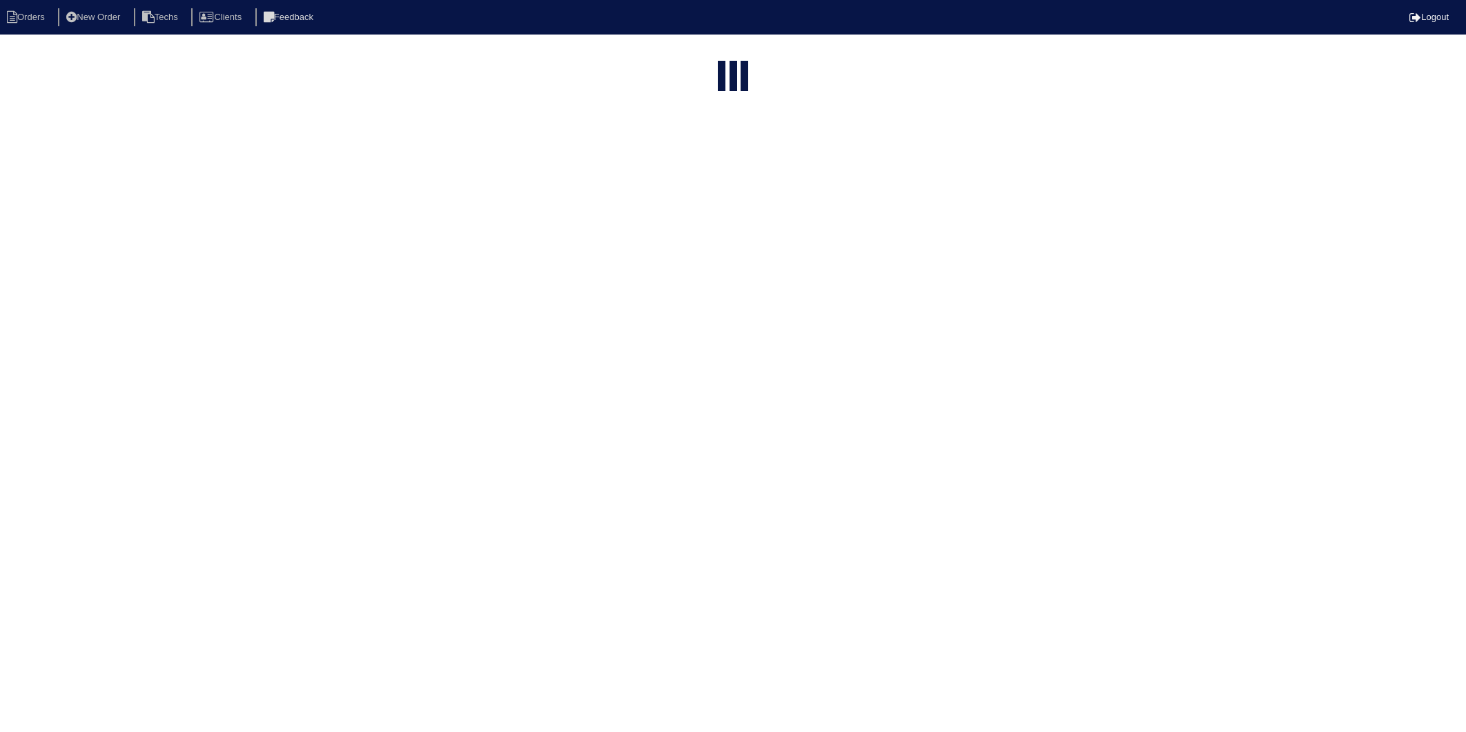
select select "15"
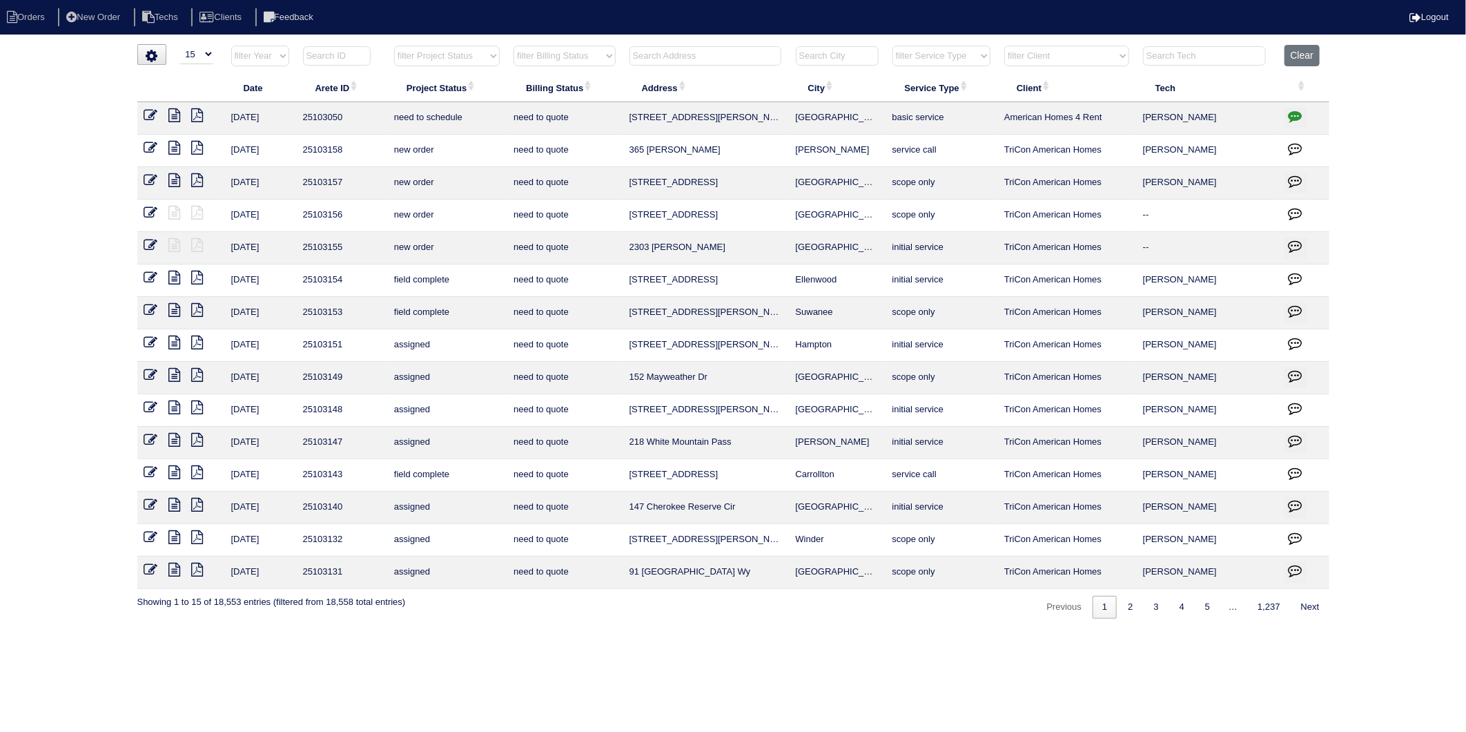
click at [649, 63] on input "text" at bounding box center [705, 55] width 152 height 19
type input "123"
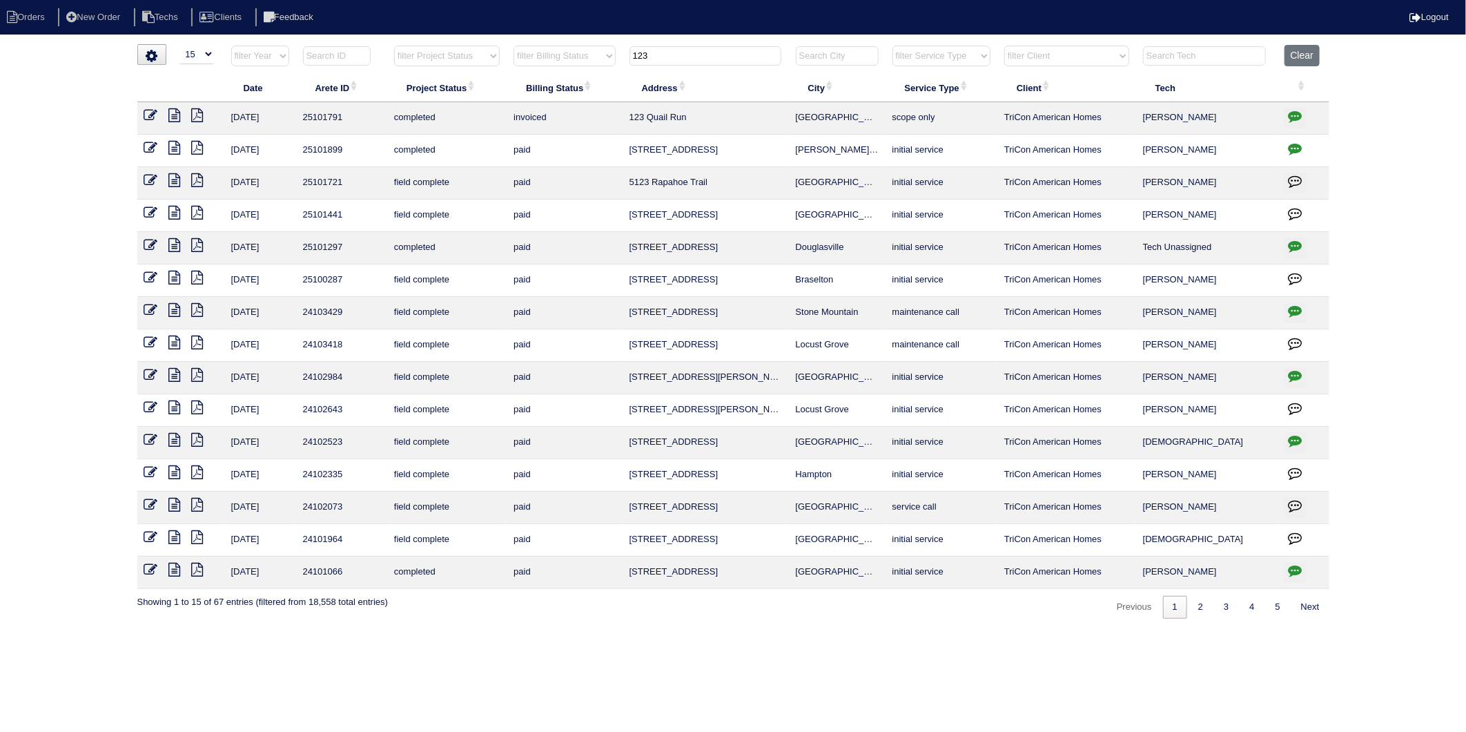
click at [1298, 59] on button "Clear" at bounding box center [1301, 55] width 35 height 21
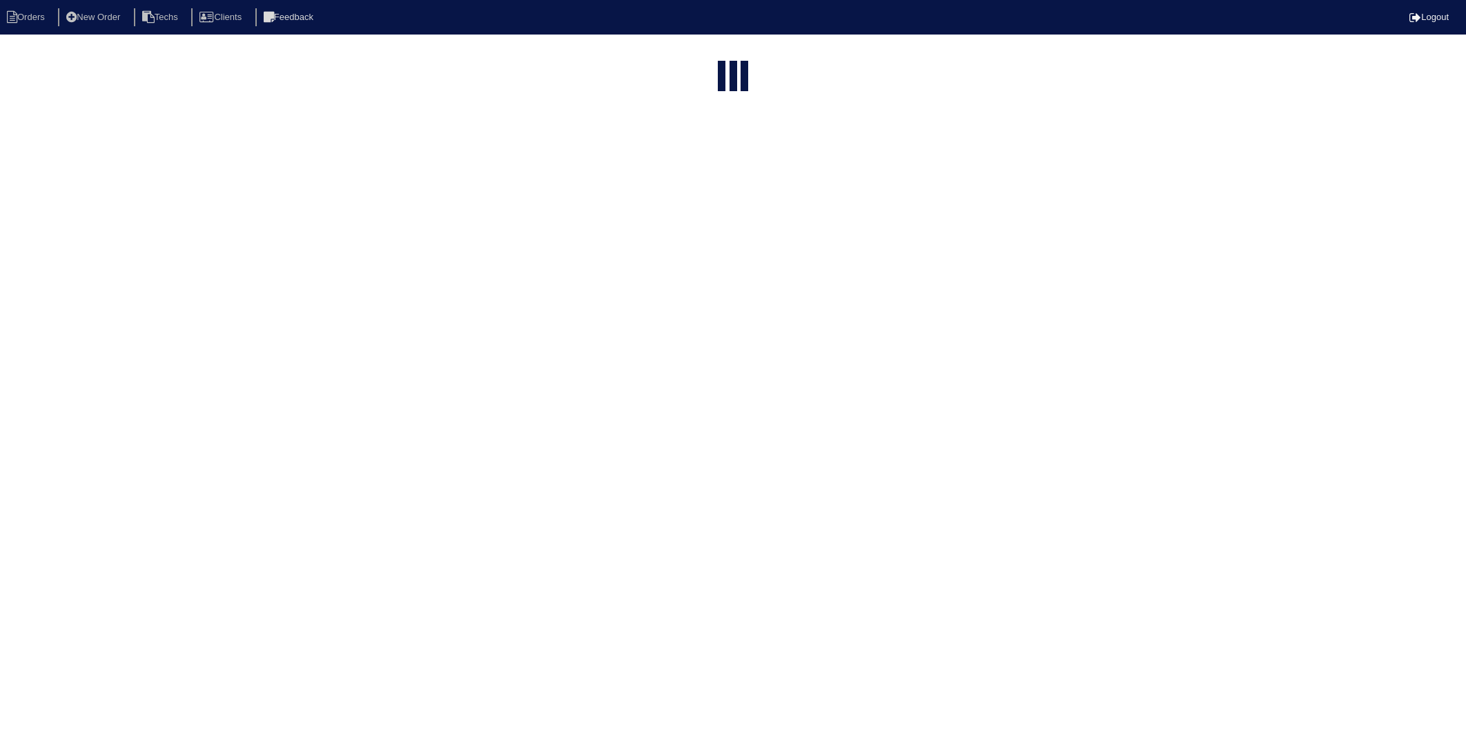
select select "15"
